Goal: Book appointment/travel/reservation

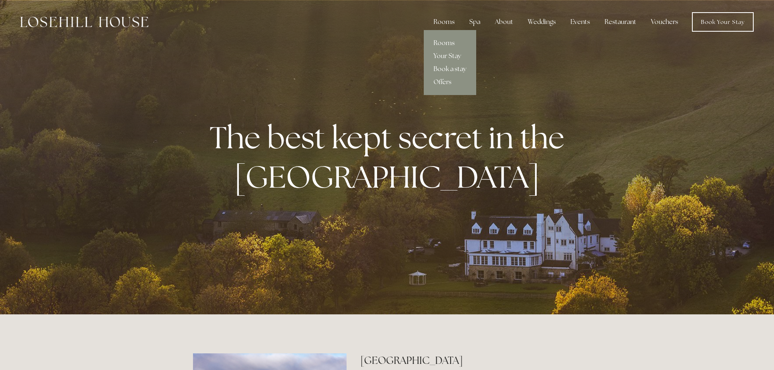
click at [453, 44] on link "Rooms" at bounding box center [450, 43] width 52 height 13
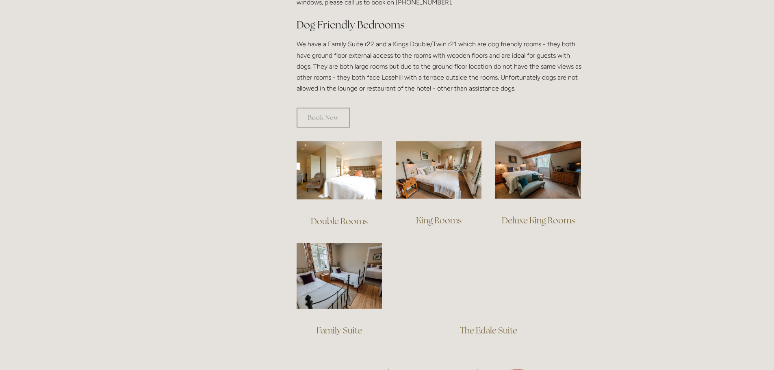
scroll to position [488, 0]
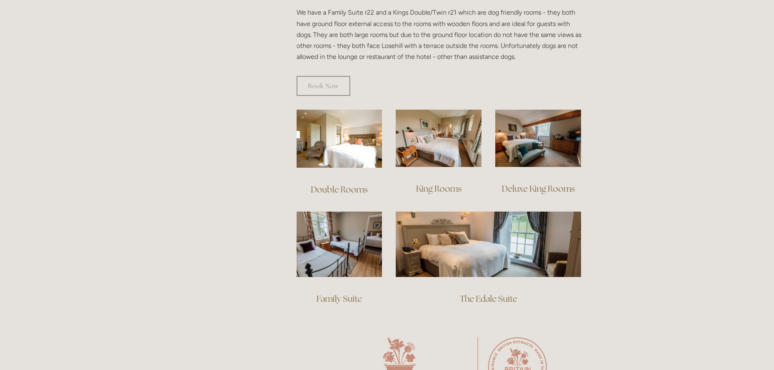
click at [481, 293] on link "The Edale Suite" at bounding box center [488, 298] width 57 height 11
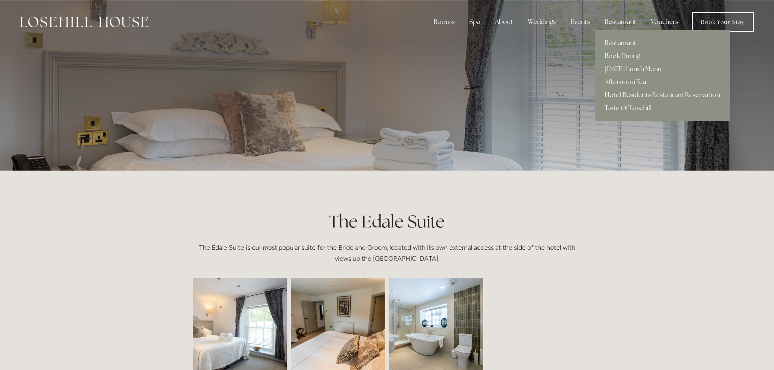
click at [625, 43] on link "Restaurant" at bounding box center [662, 43] width 135 height 13
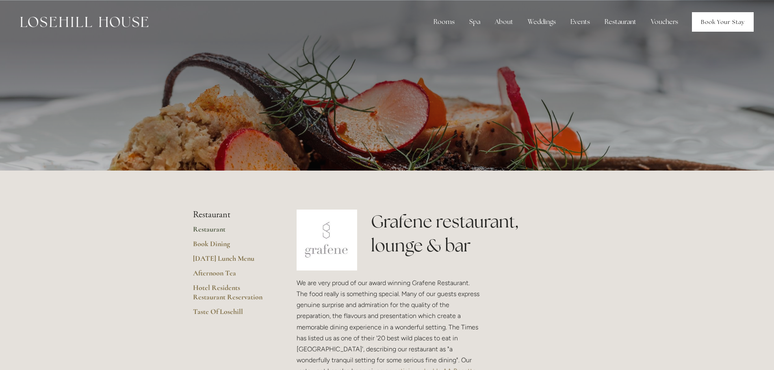
click at [715, 23] on link "Book Your Stay" at bounding box center [723, 22] width 62 height 20
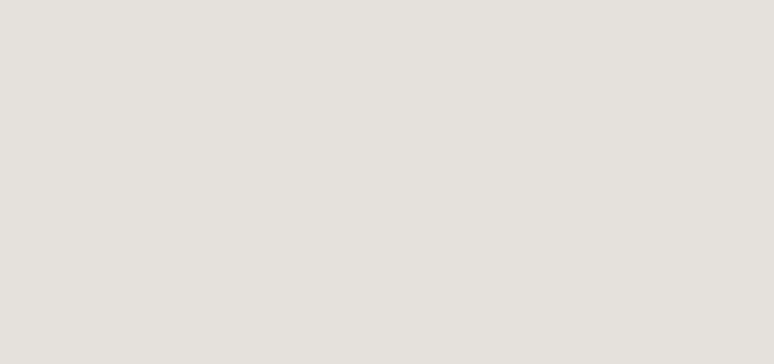
scroll to position [654, 0]
